Goal: Task Accomplishment & Management: Complete application form

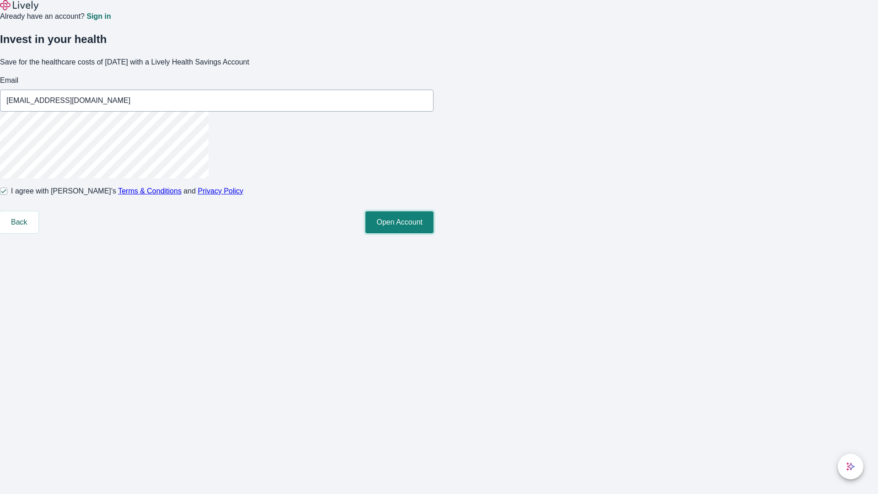
click at [434, 233] on button "Open Account" at bounding box center [400, 222] width 68 height 22
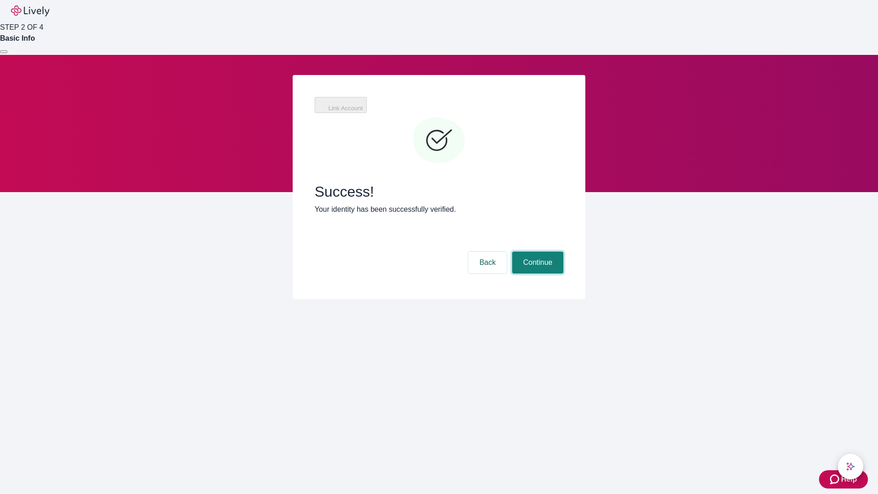
click at [537, 252] on button "Continue" at bounding box center [537, 263] width 51 height 22
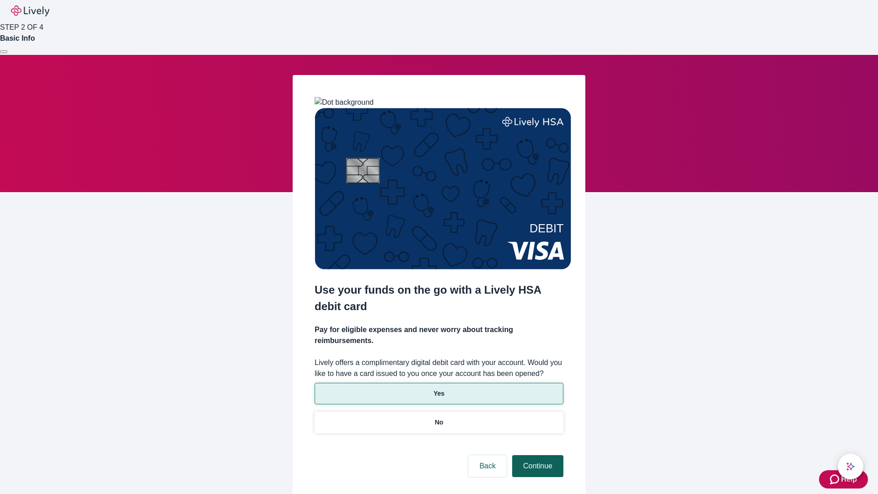
click at [439, 389] on p "Yes" at bounding box center [439, 394] width 11 height 10
click at [537, 455] on button "Continue" at bounding box center [537, 466] width 51 height 22
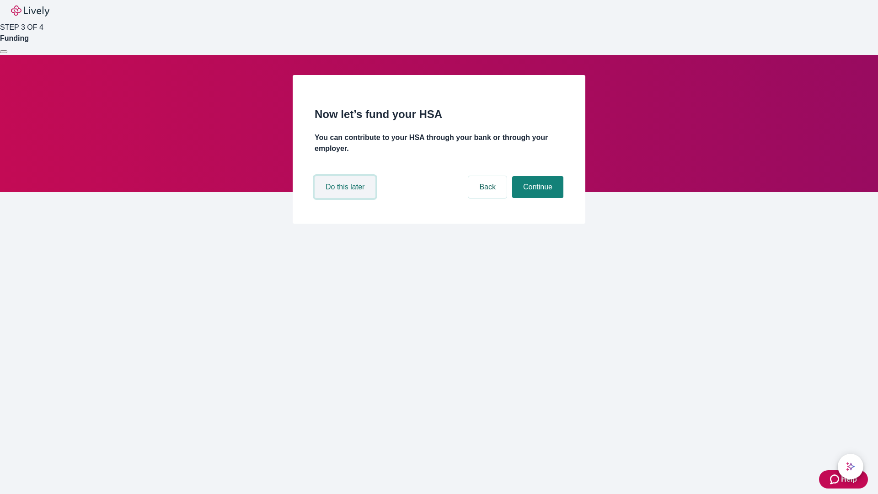
click at [346, 198] on button "Do this later" at bounding box center [345, 187] width 61 height 22
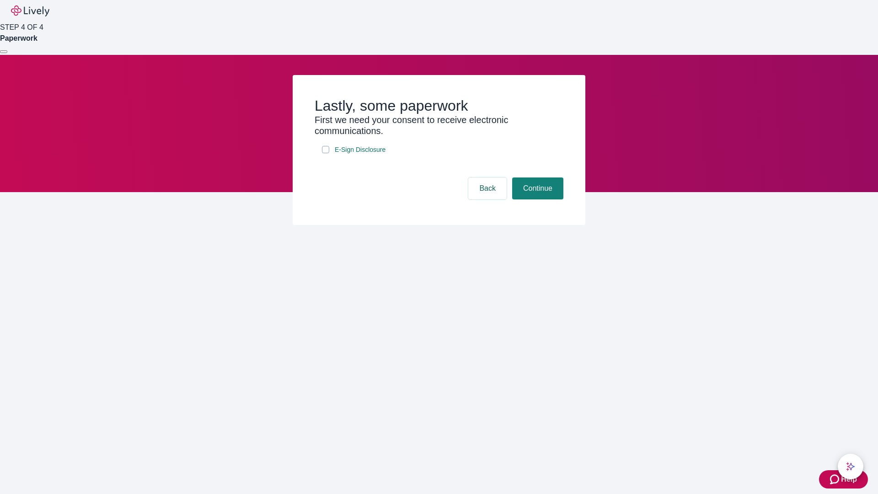
click at [326, 153] on input "E-Sign Disclosure" at bounding box center [325, 149] width 7 height 7
checkbox input "true"
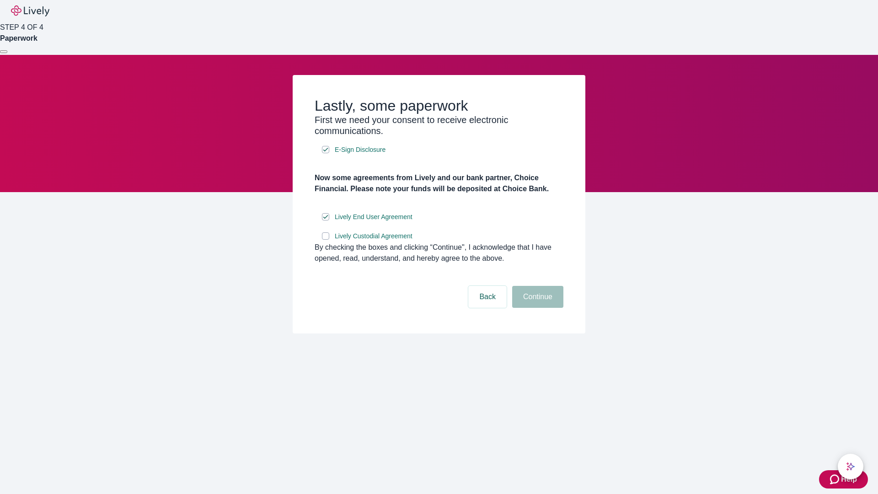
click at [326, 240] on input "Lively Custodial Agreement" at bounding box center [325, 235] width 7 height 7
checkbox input "true"
click at [537, 308] on button "Continue" at bounding box center [537, 297] width 51 height 22
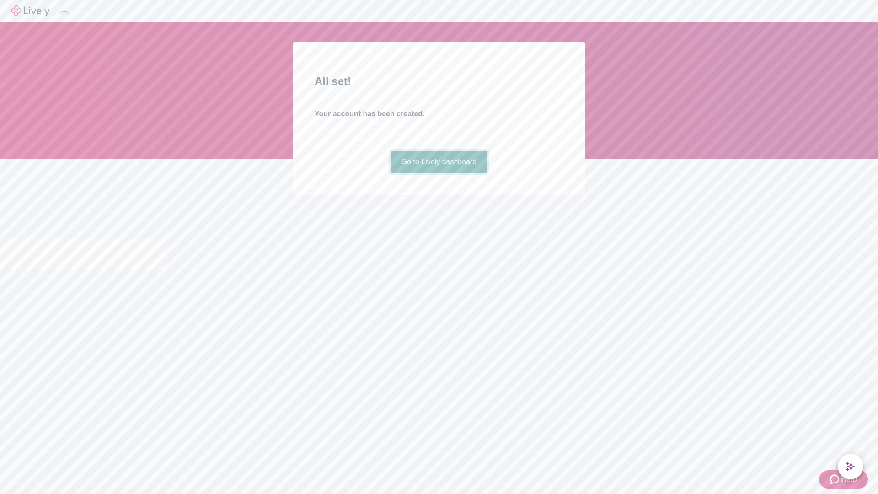
click at [439, 173] on link "Go to Lively dashboard" at bounding box center [439, 162] width 97 height 22
